Goal: Contribute content

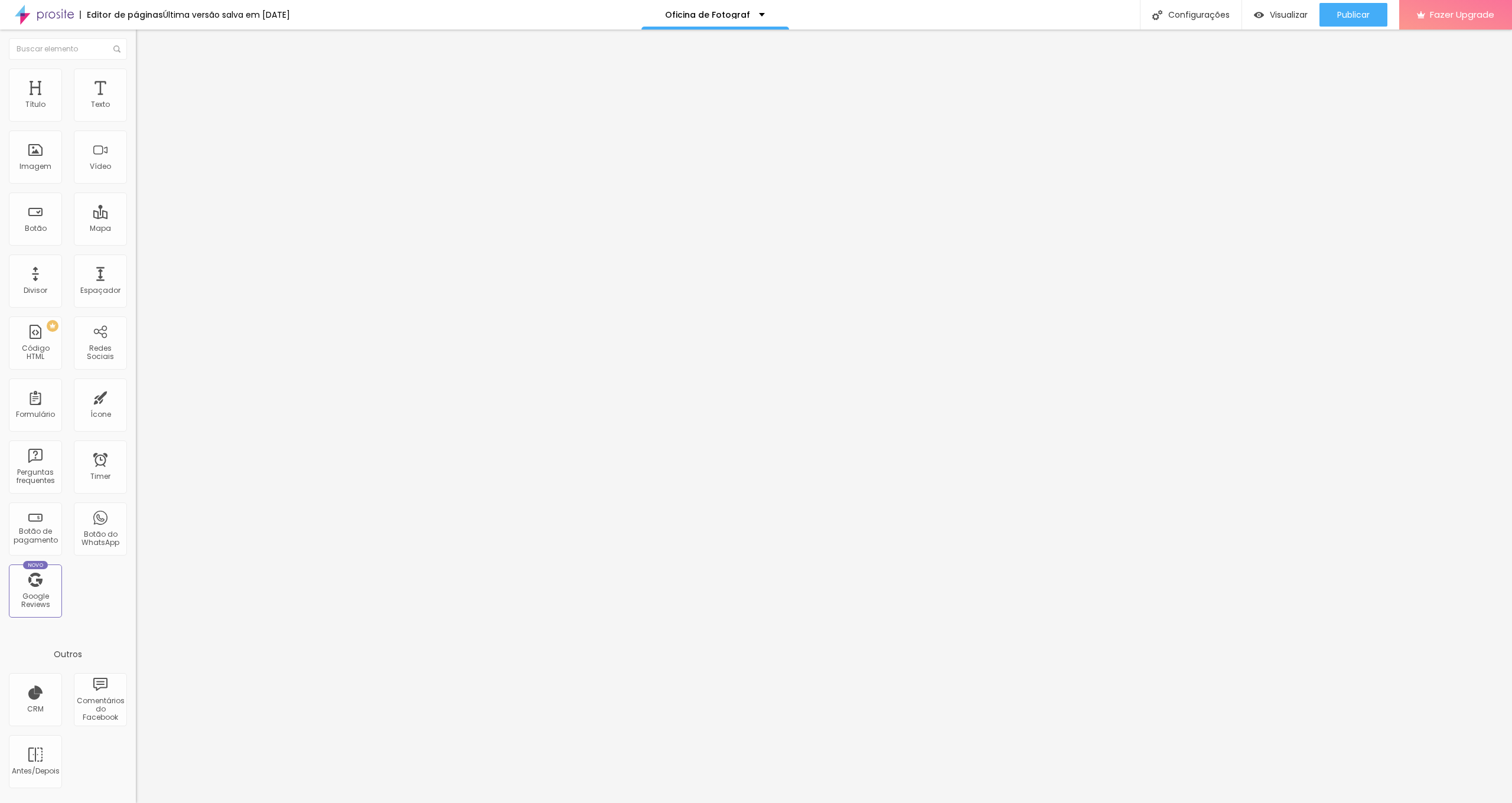
click at [136, 175] on button "button" at bounding box center [145, 168] width 17 height 13
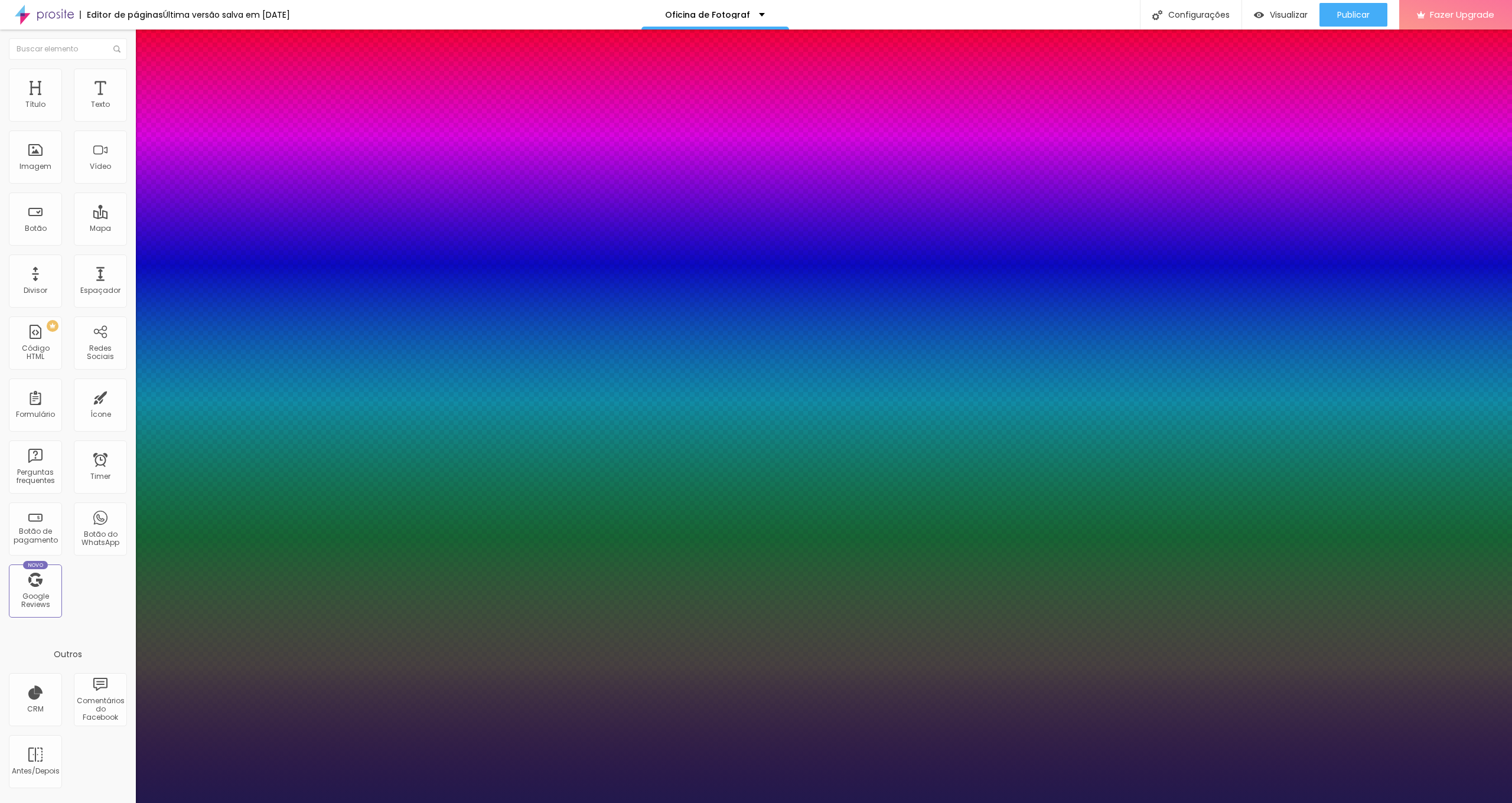
type input "1"
type input "27"
type input "1"
type input "26"
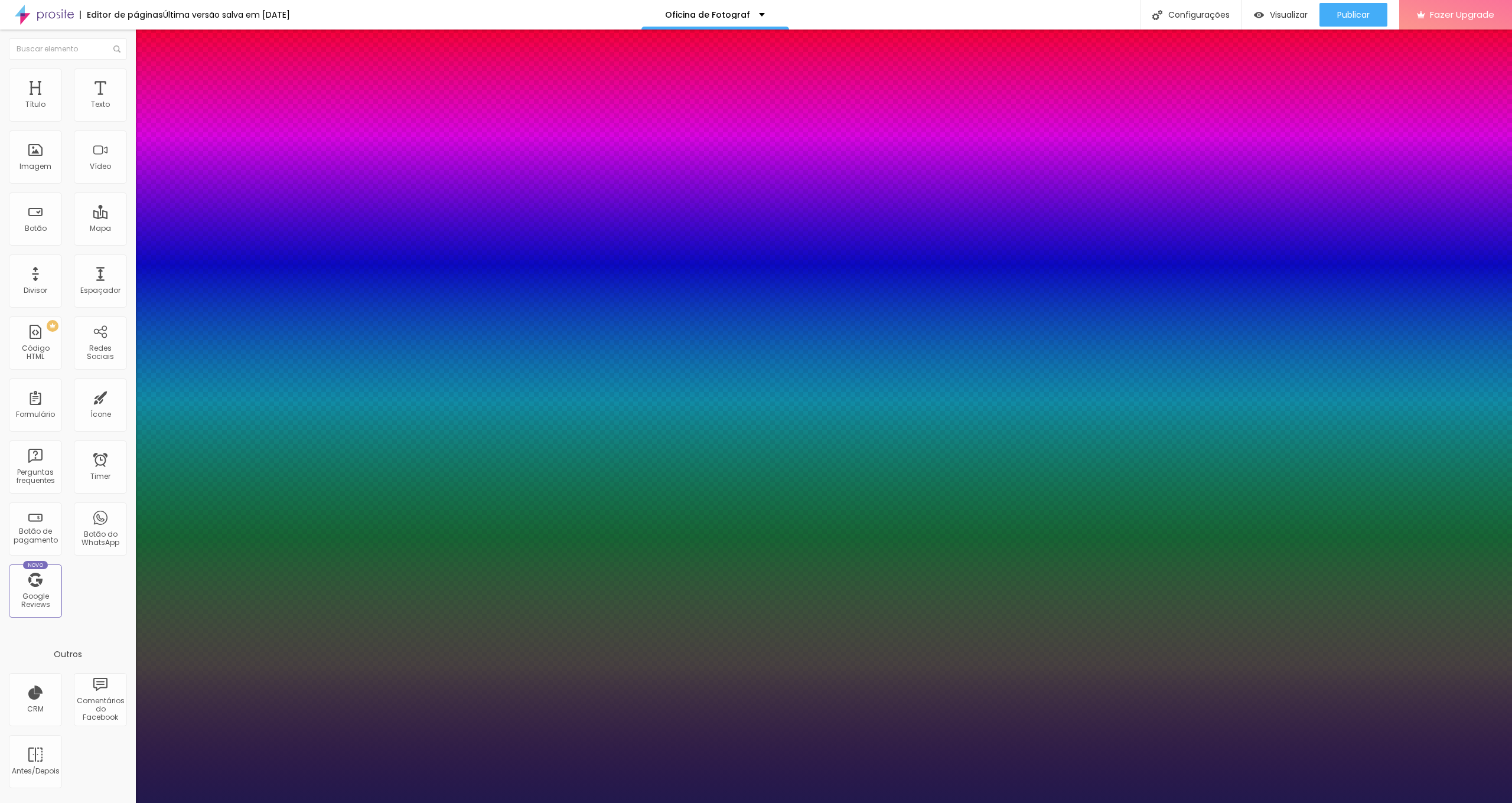
type input "26"
type input "1"
type input "25"
type input "1"
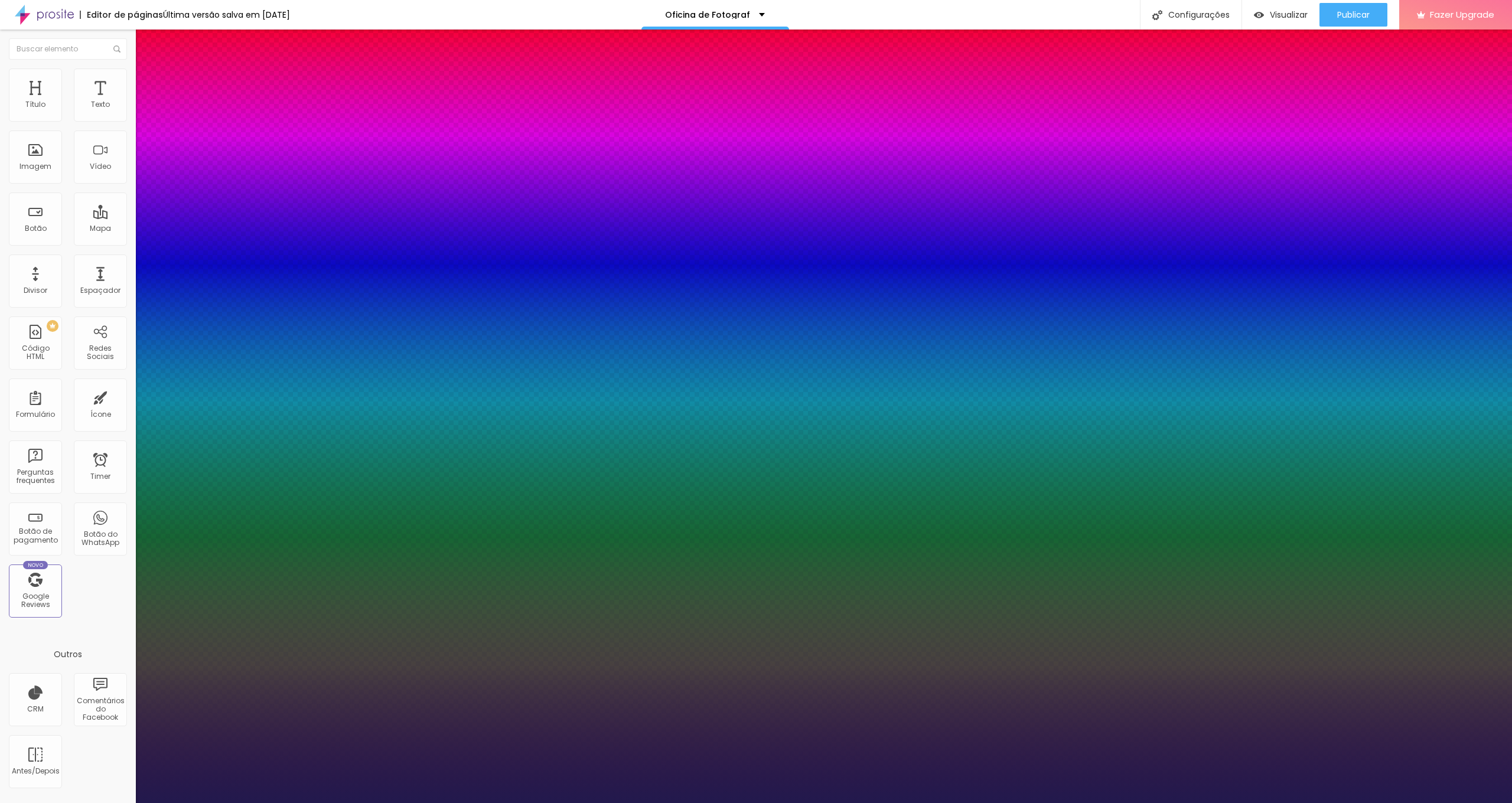
type input "24"
type input "1"
type input "24"
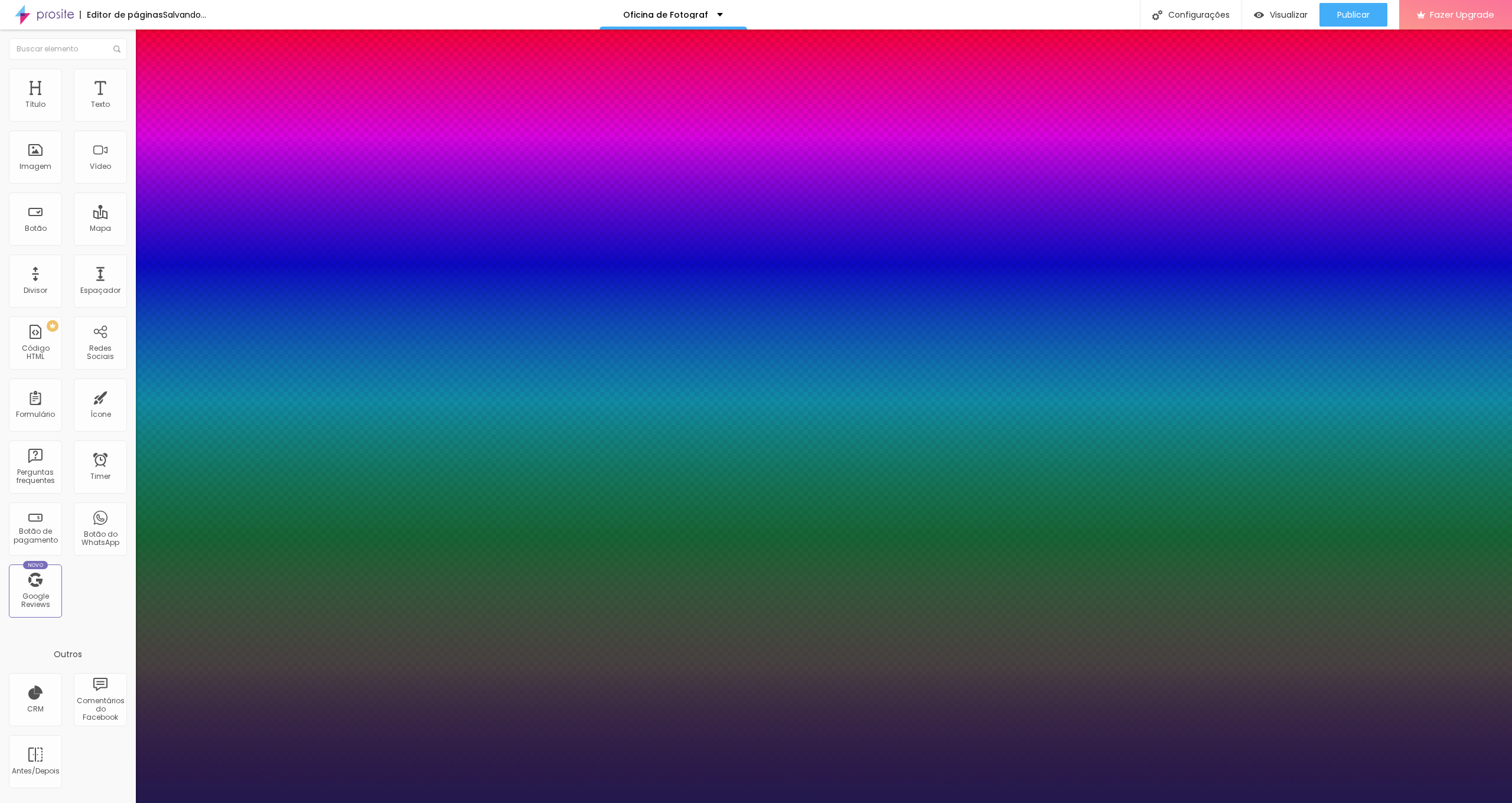
type input "1"
click at [376, 802] on div at bounding box center [756, 803] width 1512 height 0
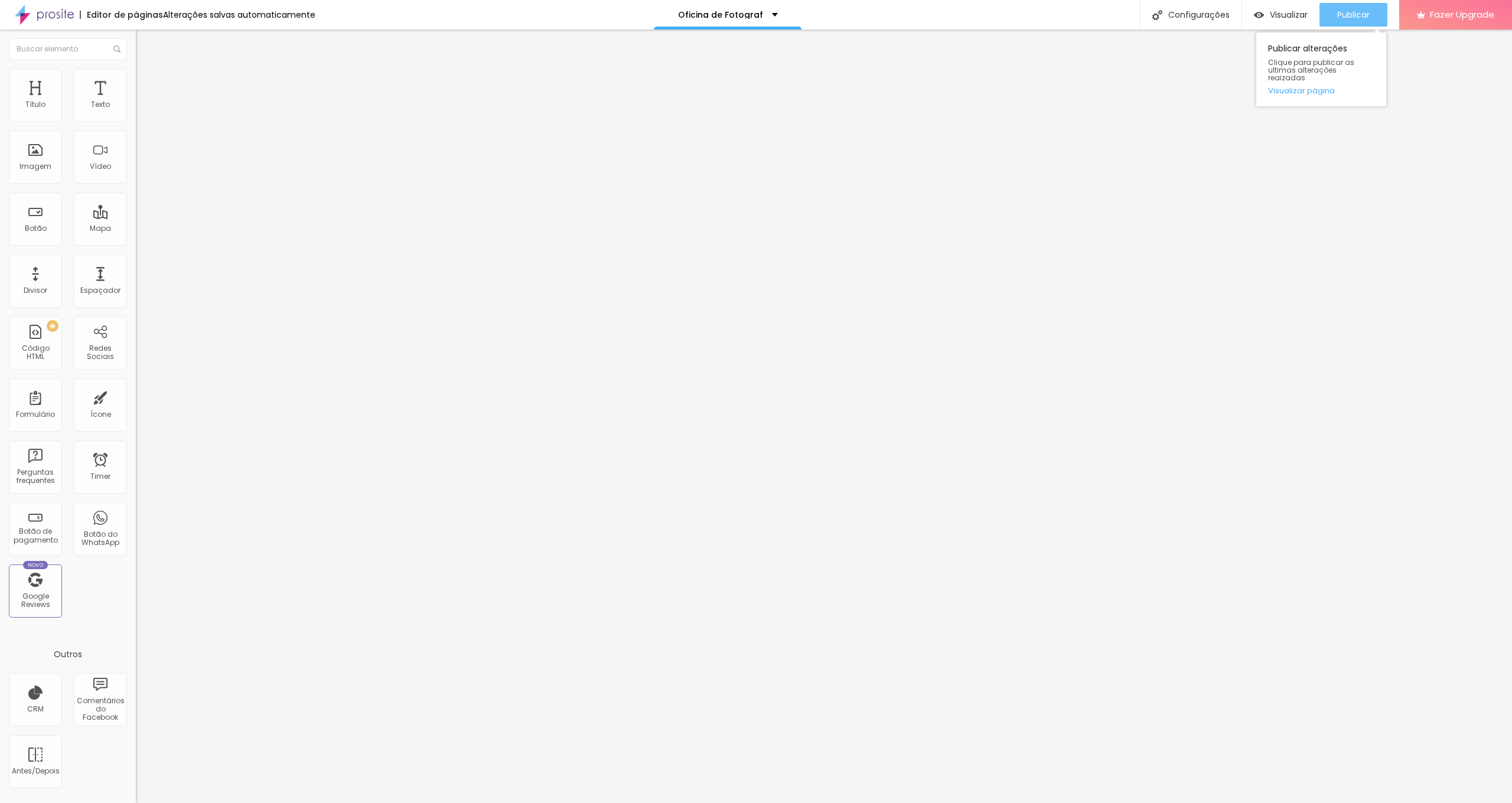
click at [1352, 22] on div "Publicar" at bounding box center [1353, 15] width 33 height 24
